Goal: Transaction & Acquisition: Purchase product/service

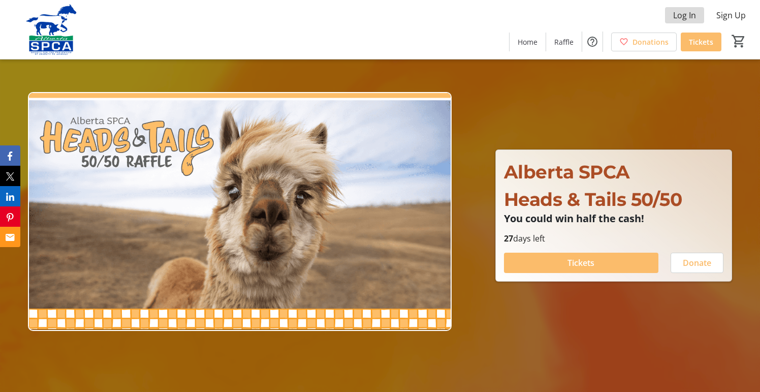
click at [691, 14] on span "Log In" at bounding box center [684, 15] width 23 height 12
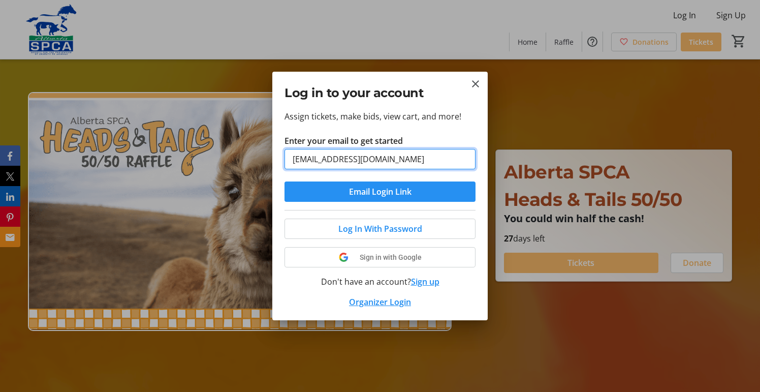
type input "[EMAIL_ADDRESS][DOMAIN_NAME]"
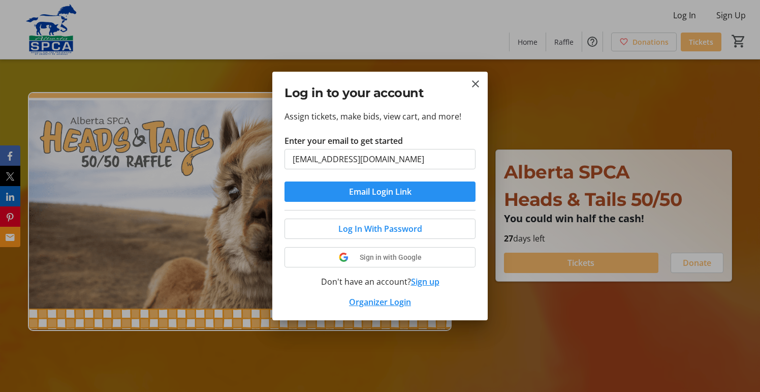
click at [394, 196] on span "Email Login Link" at bounding box center [380, 191] width 62 height 12
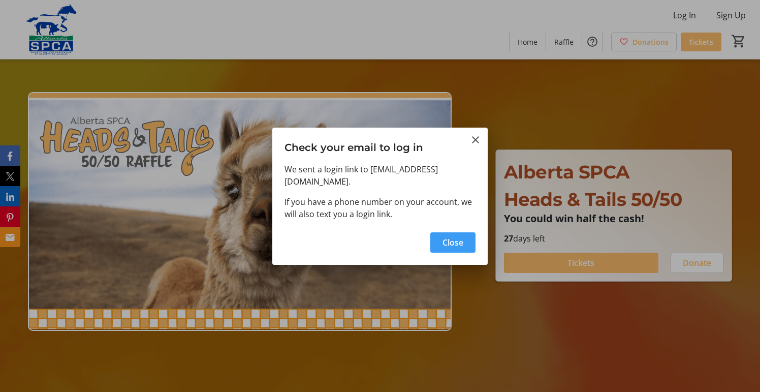
click at [452, 241] on span "Close" at bounding box center [452, 242] width 21 height 12
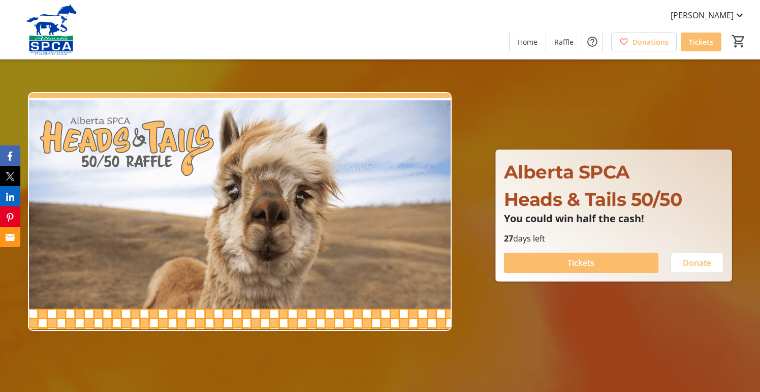
type input "1"
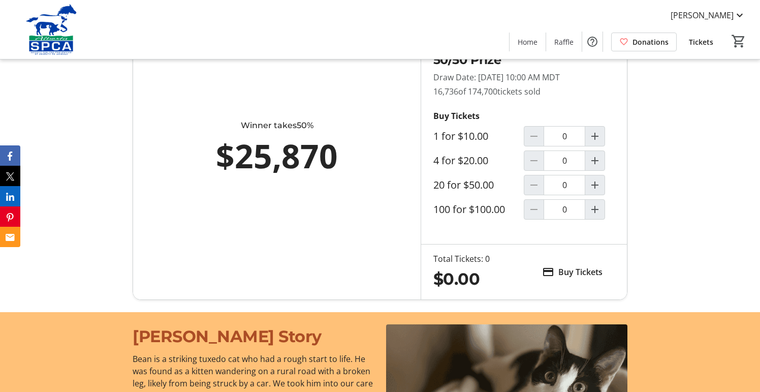
scroll to position [658, 0]
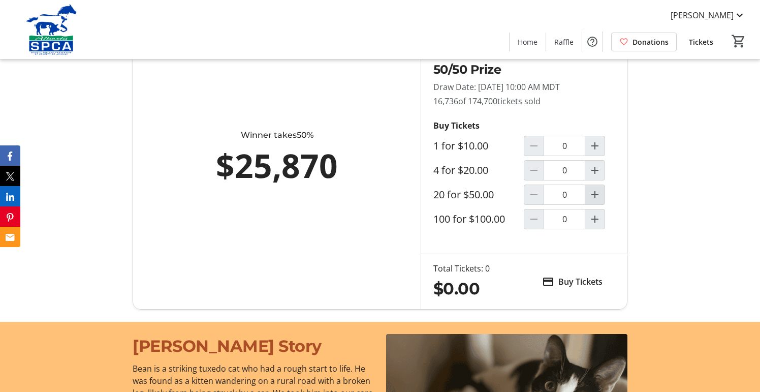
click at [590, 194] on mat-icon "Increment by one" at bounding box center [595, 194] width 12 height 12
type input "1"
click at [581, 280] on span "Buy Tickets" at bounding box center [580, 281] width 44 height 12
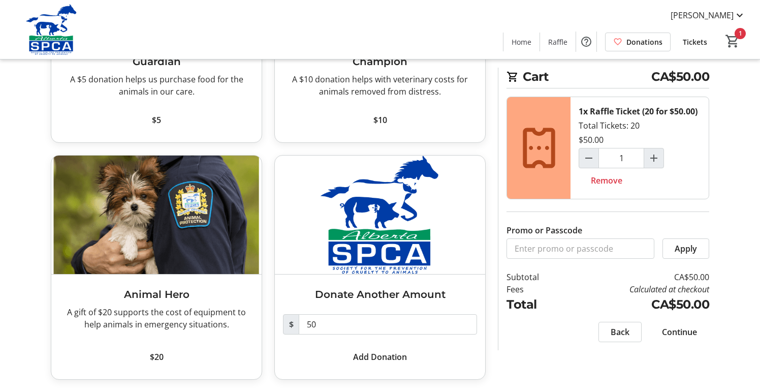
scroll to position [192, 0]
click at [681, 331] on span "Continue" at bounding box center [679, 332] width 35 height 12
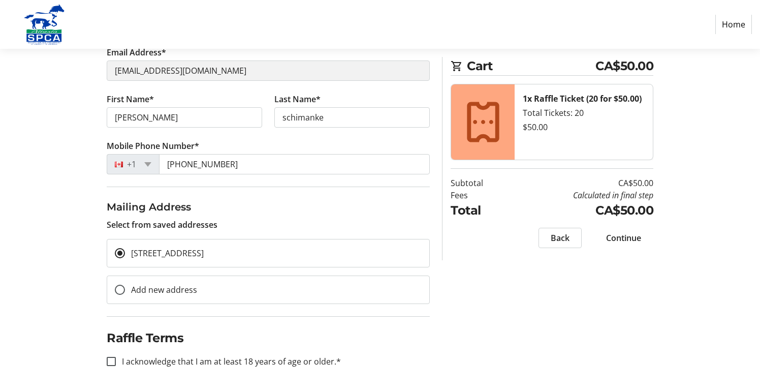
scroll to position [130, 0]
click at [111, 360] on input "I acknowledge that I am at least 18 years of age or older.*" at bounding box center [111, 361] width 9 height 9
checkbox input "true"
click at [630, 237] on span "Continue" at bounding box center [623, 238] width 35 height 12
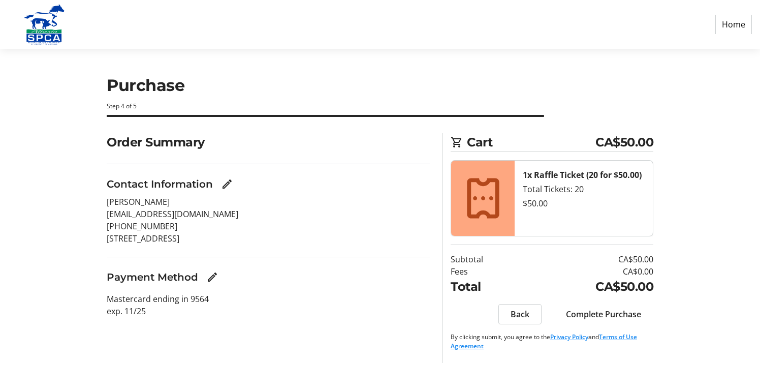
click at [602, 314] on span "Complete Purchase" at bounding box center [603, 314] width 75 height 12
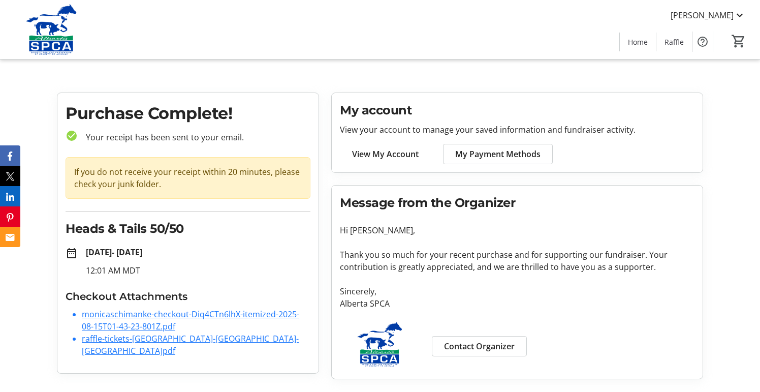
click at [192, 339] on link "raffle-tickets-[GEOGRAPHIC_DATA]-[GEOGRAPHIC_DATA]-[GEOGRAPHIC_DATA]pdf" at bounding box center [190, 344] width 217 height 23
click at [586, 59] on nav "[PERSON_NAME] Home Raffle 0 Home Raffle" at bounding box center [380, 29] width 760 height 59
